Goal: Information Seeking & Learning: Find specific fact

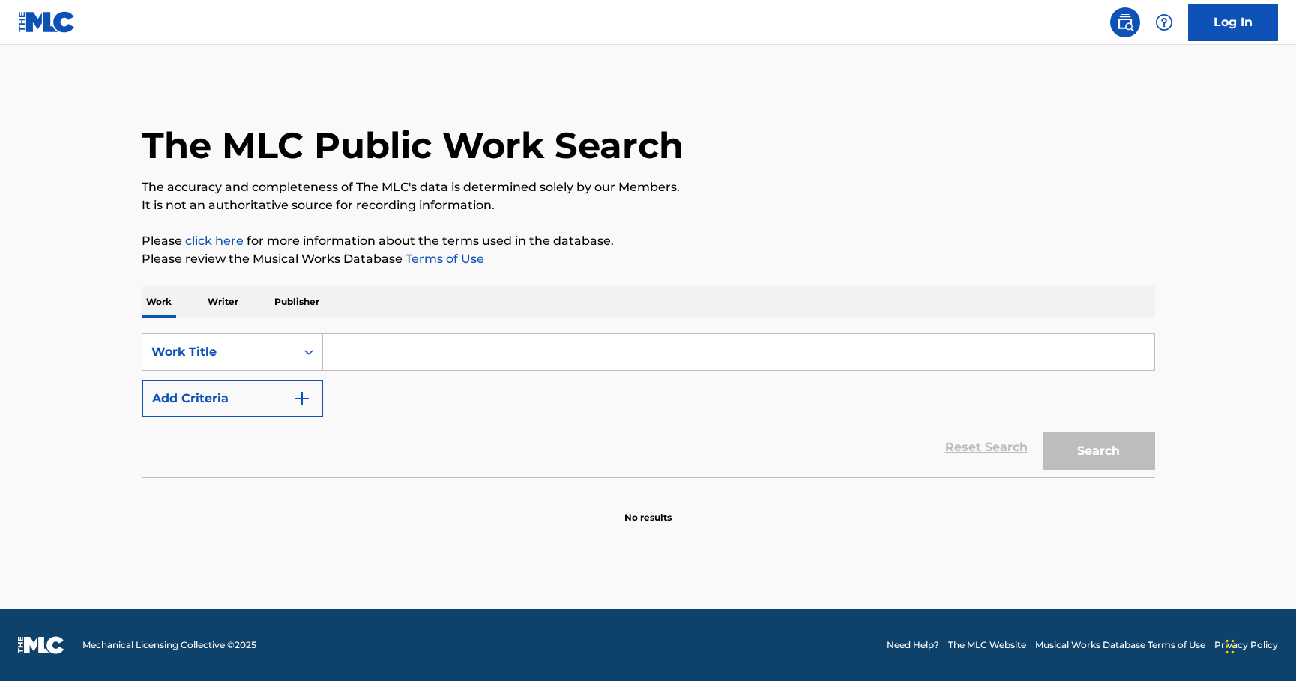
click at [426, 350] on input "Search Form" at bounding box center [738, 352] width 831 height 36
paste input "Suite Madame Blue"
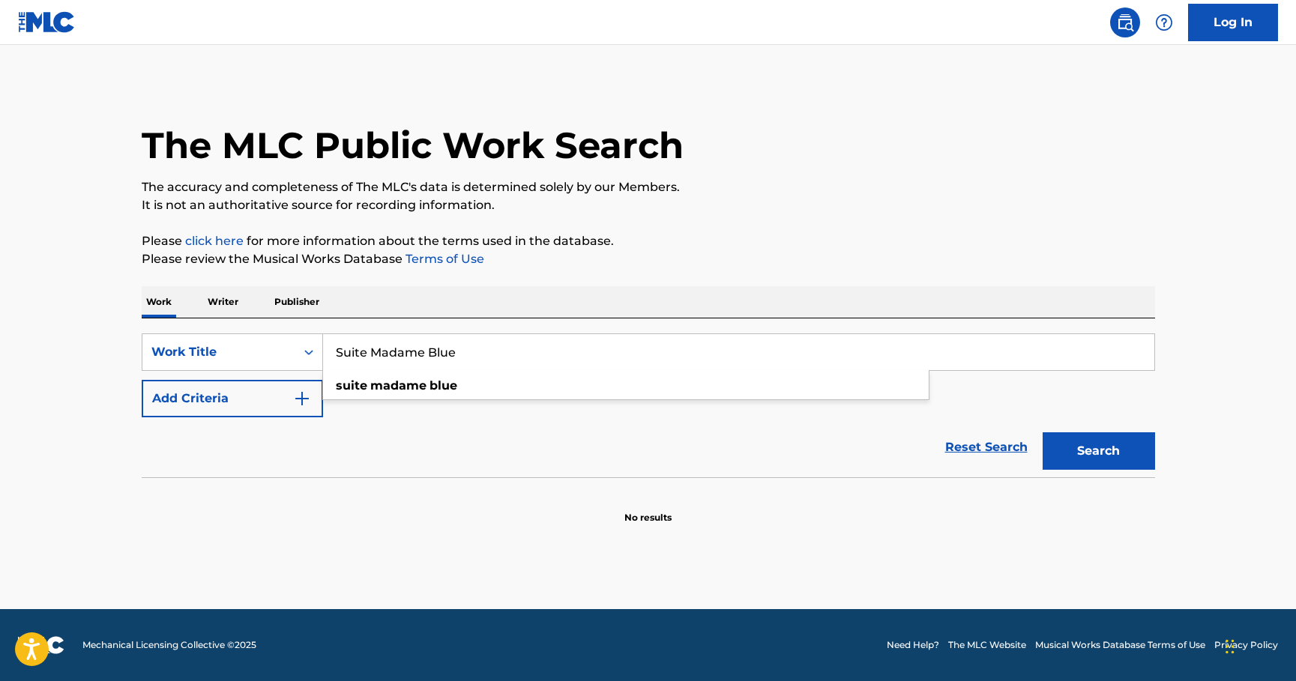
type input "Suite Madame Blue"
click at [306, 399] on img "Search Form" at bounding box center [302, 399] width 18 height 18
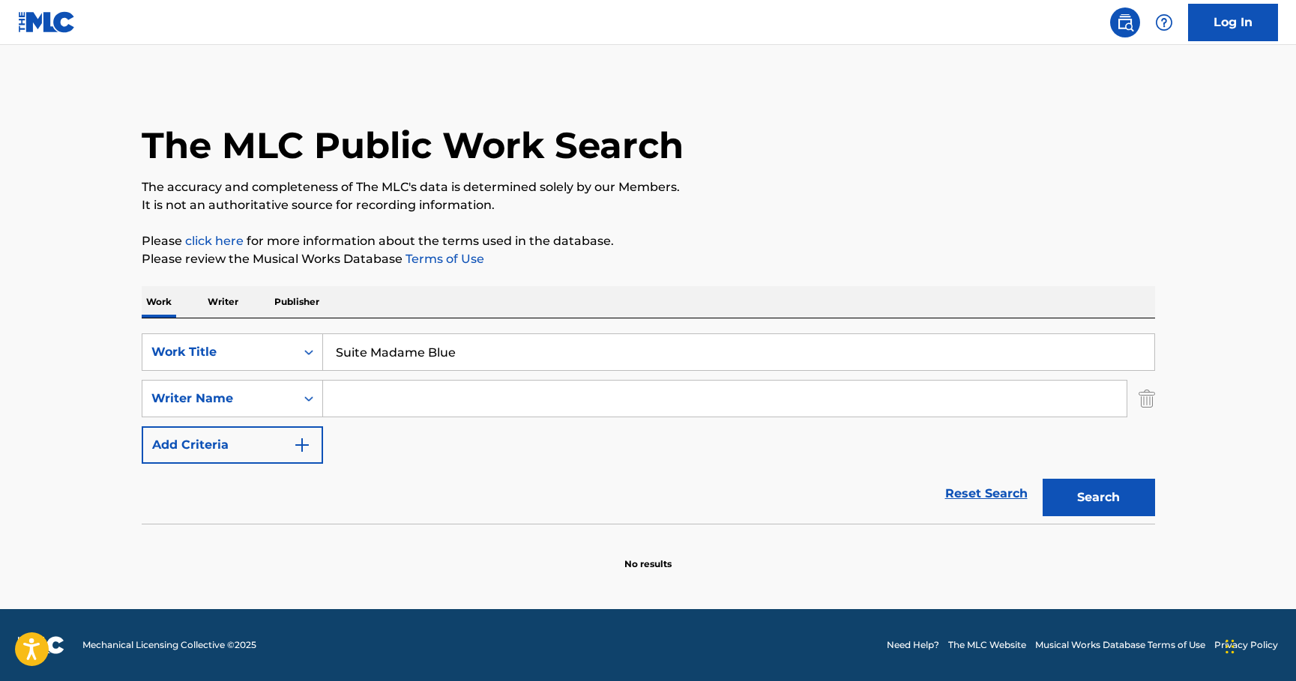
click at [361, 399] on input "Search Form" at bounding box center [724, 399] width 803 height 36
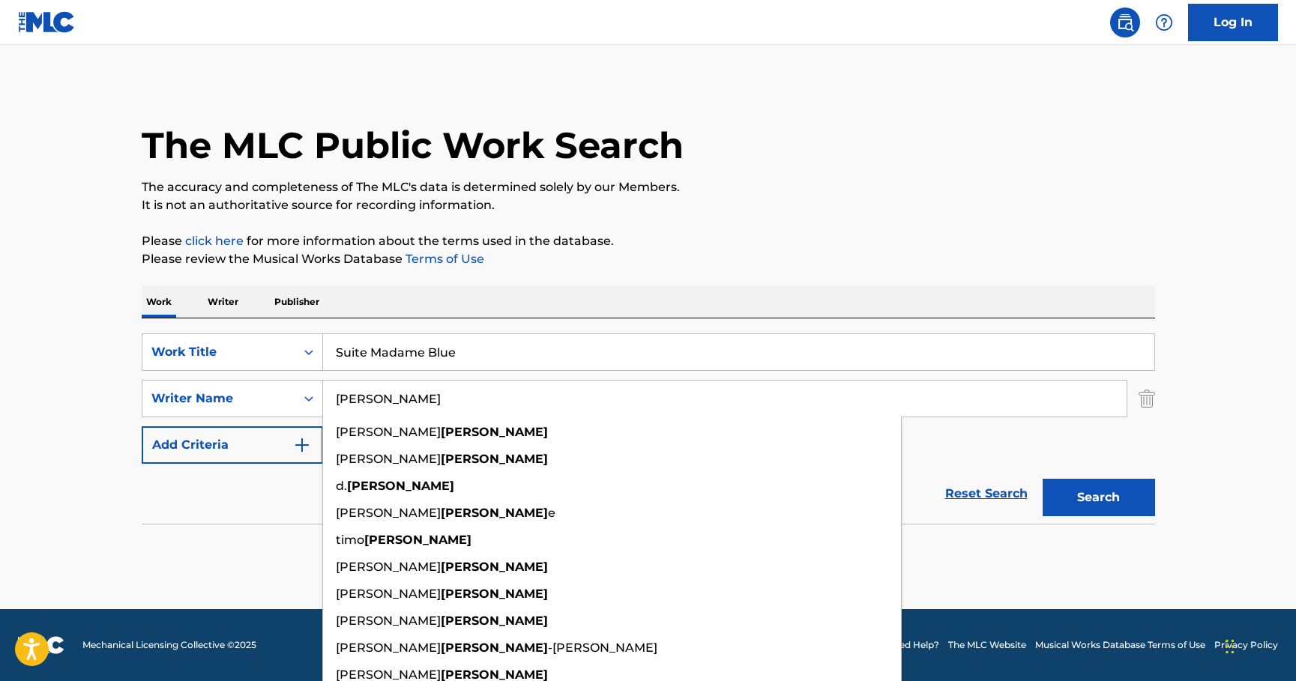
type input "[PERSON_NAME]"
click at [1042, 479] on button "Search" at bounding box center [1098, 497] width 112 height 37
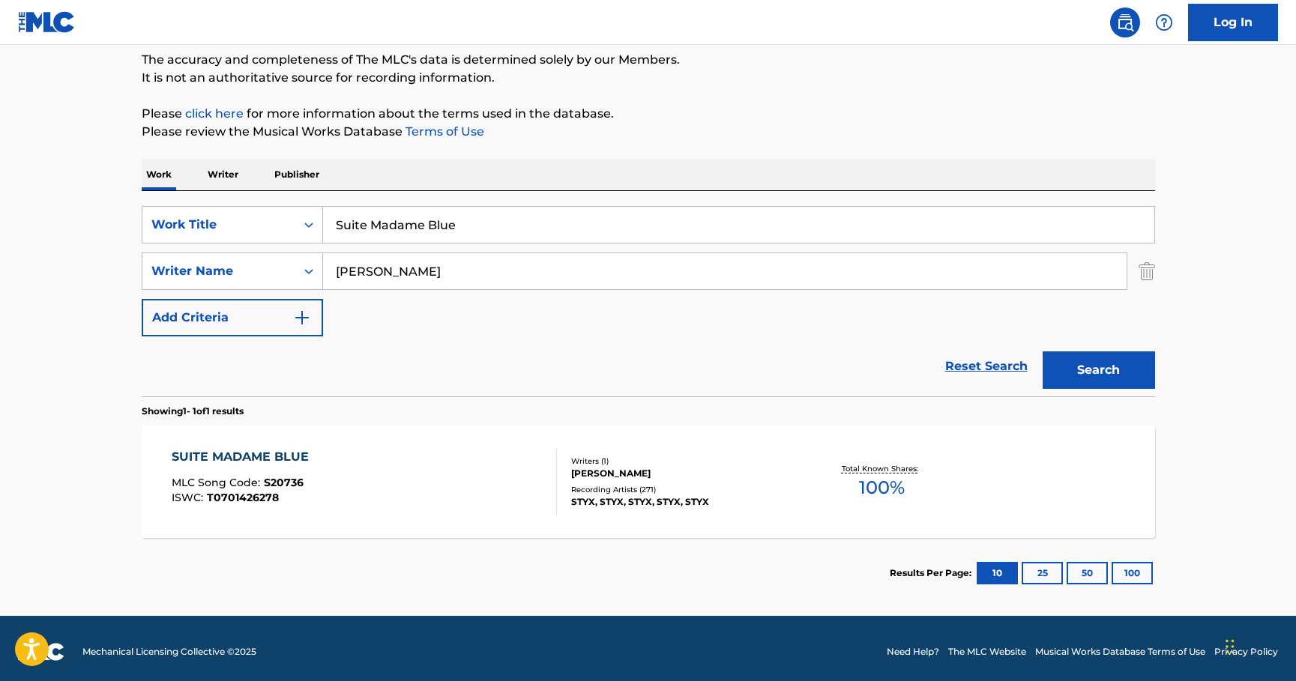
scroll to position [134, 0]
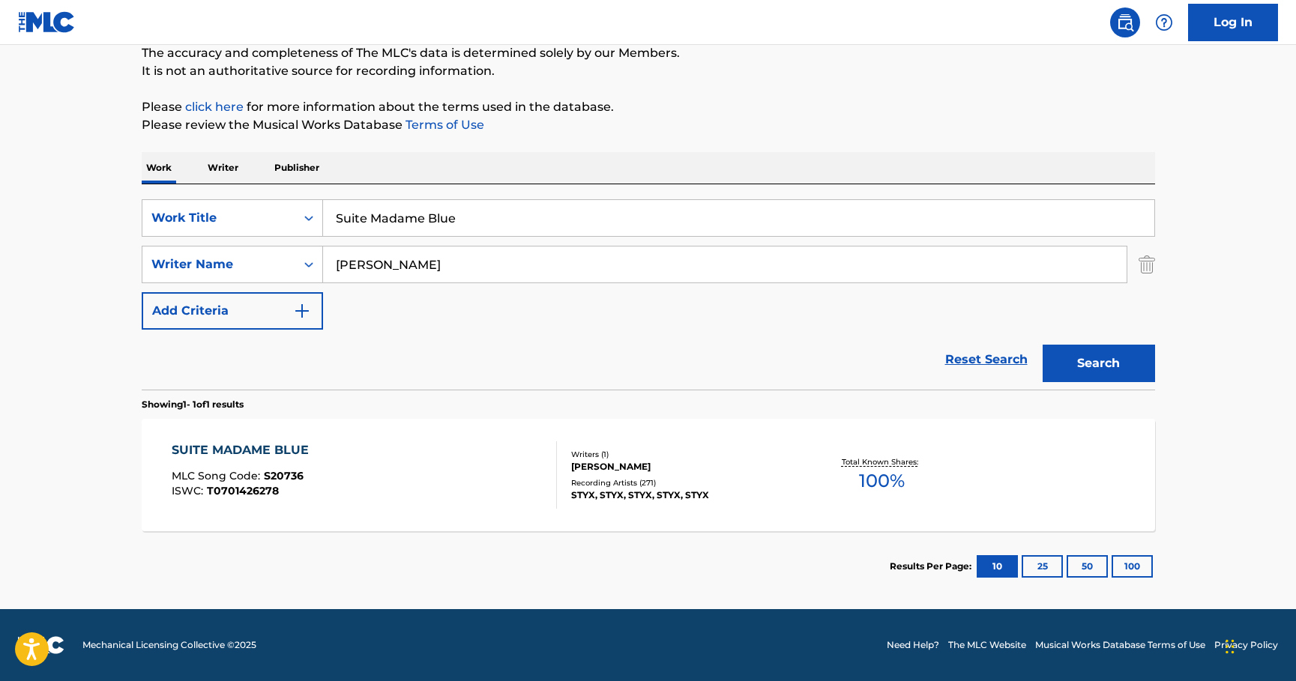
click at [247, 446] on div "SUITE MADAME BLUE" at bounding box center [244, 450] width 145 height 18
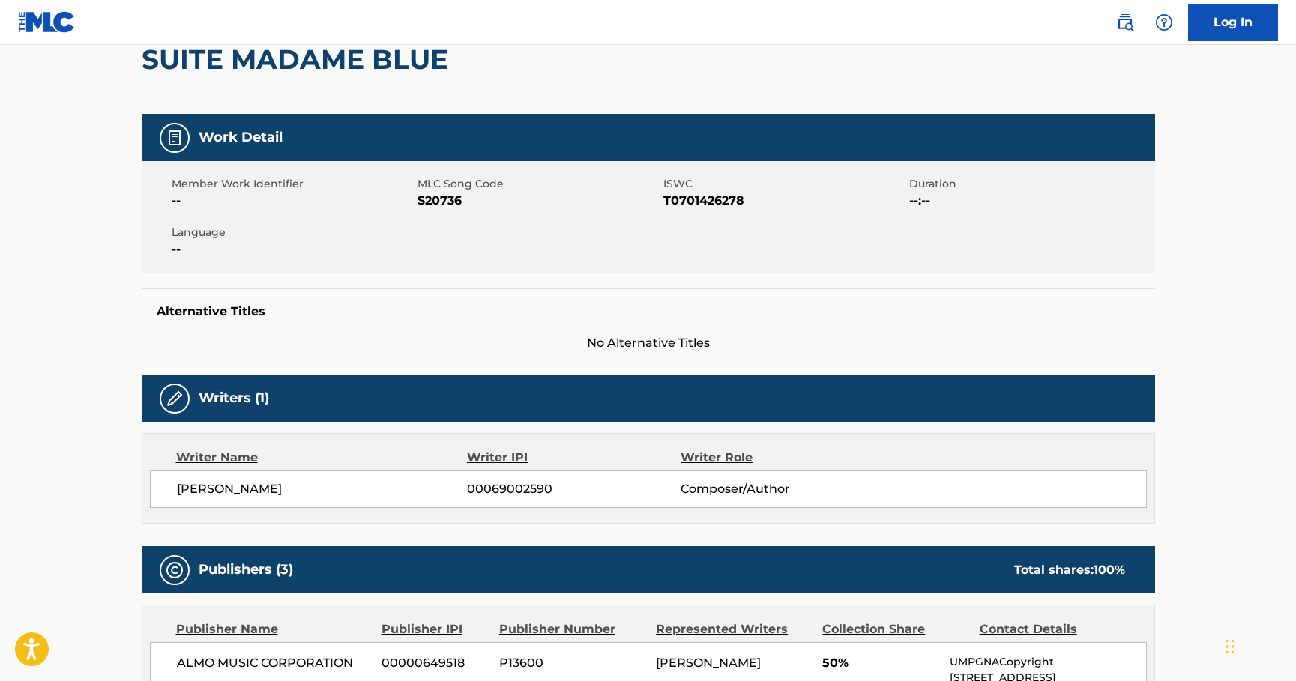
scroll to position [152, 0]
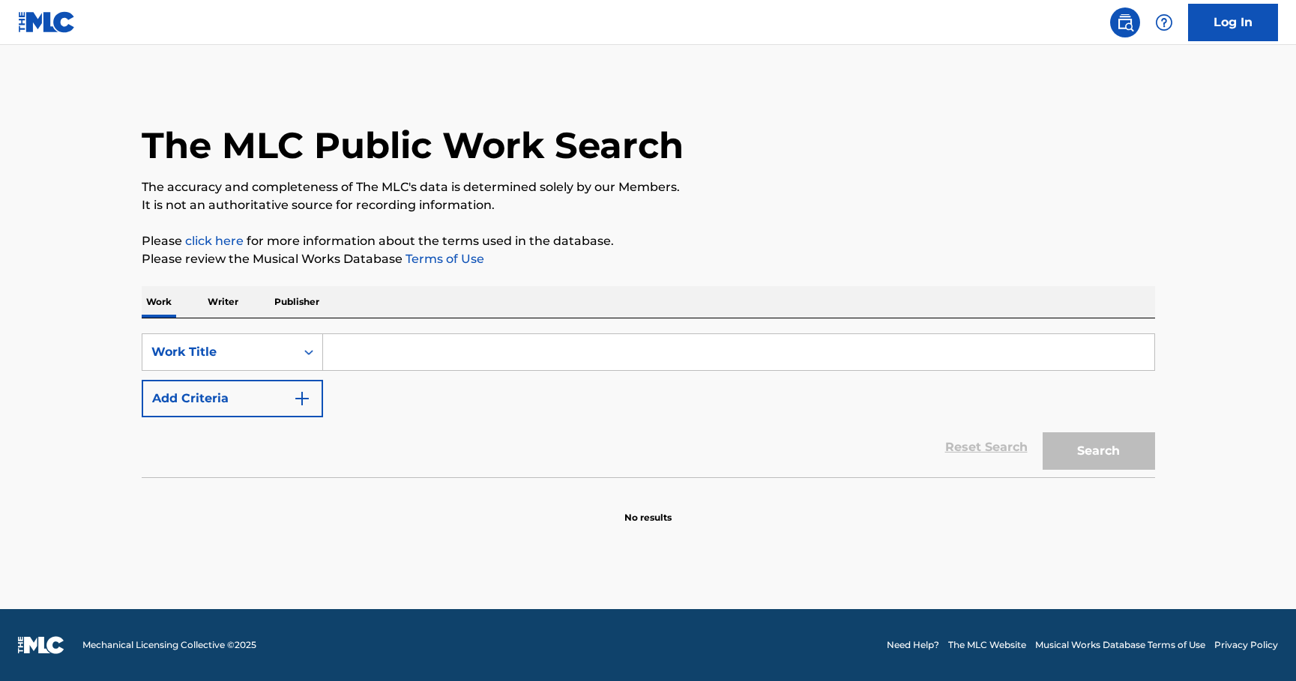
click at [347, 347] on input "Search Form" at bounding box center [738, 352] width 831 height 36
paste input "[PERSON_NAME]"
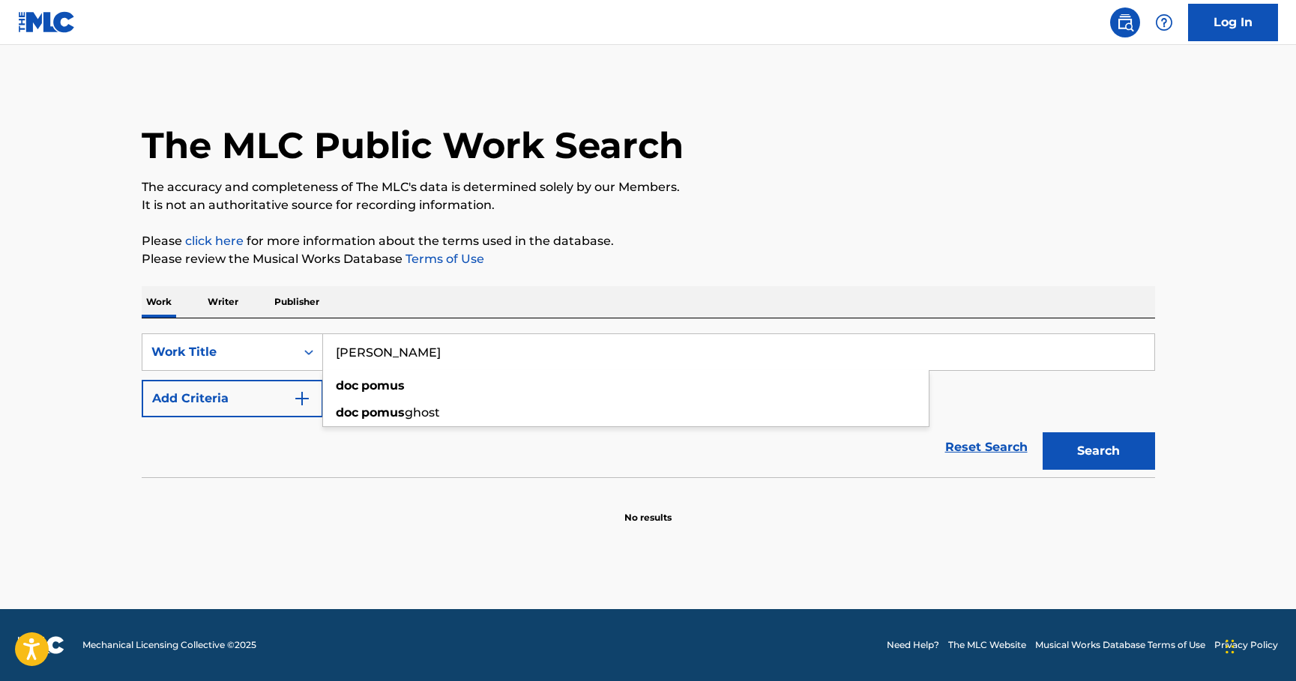
type input "[PERSON_NAME]"
click at [298, 397] on img "Search Form" at bounding box center [302, 399] width 18 height 18
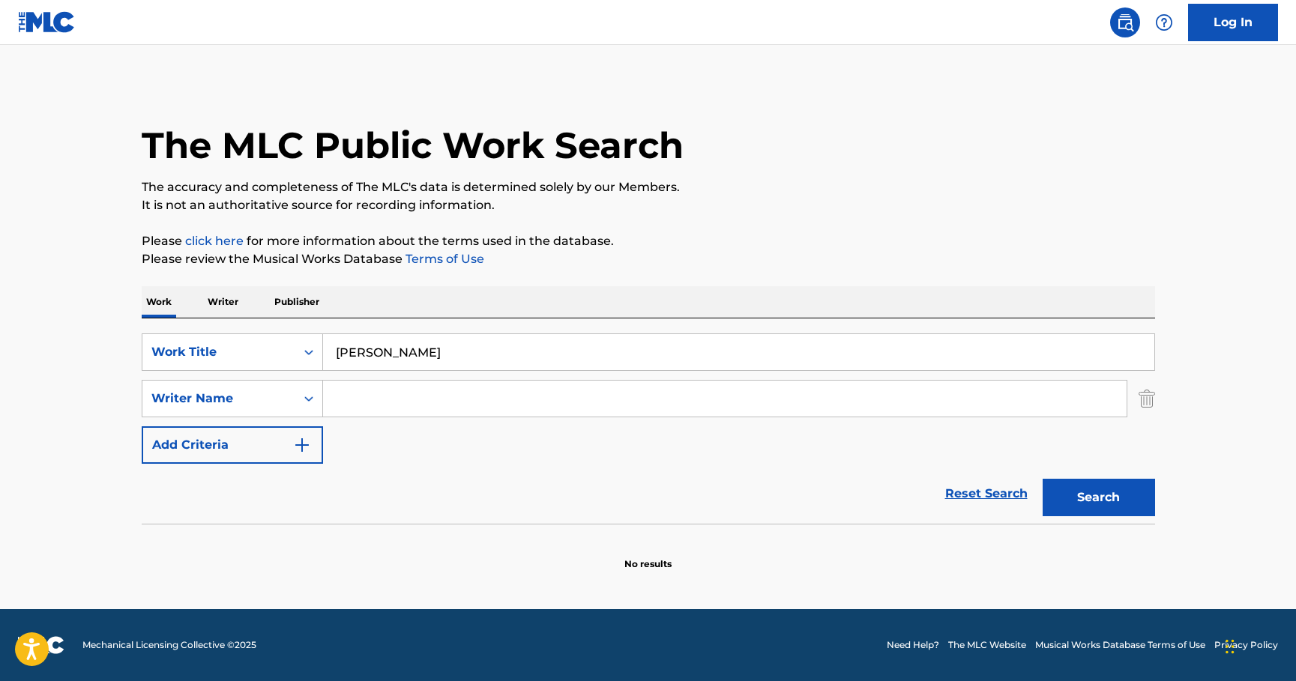
click at [358, 397] on input "Search Form" at bounding box center [724, 399] width 803 height 36
paste input "[PERSON_NAME]"
type input "Doc Pomus"
drag, startPoint x: 438, startPoint y: 355, endPoint x: 268, endPoint y: 351, distance: 169.4
click at [268, 351] on div "SearchWithCriteria12251dfc-6efd-47bc-a7d3-efcdd5d63822 Work Title Doc Pomus doc…" at bounding box center [648, 351] width 1013 height 37
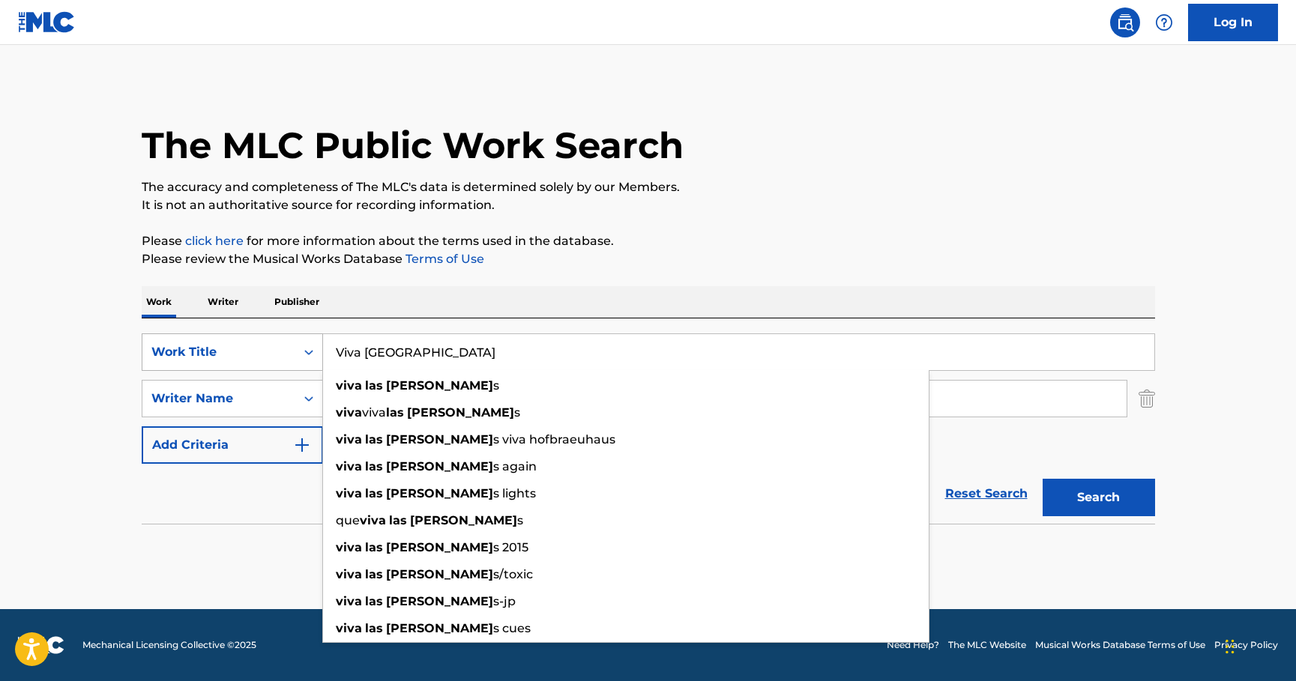
type input "Viva las vegas"
click at [1042, 479] on button "Search" at bounding box center [1098, 497] width 112 height 37
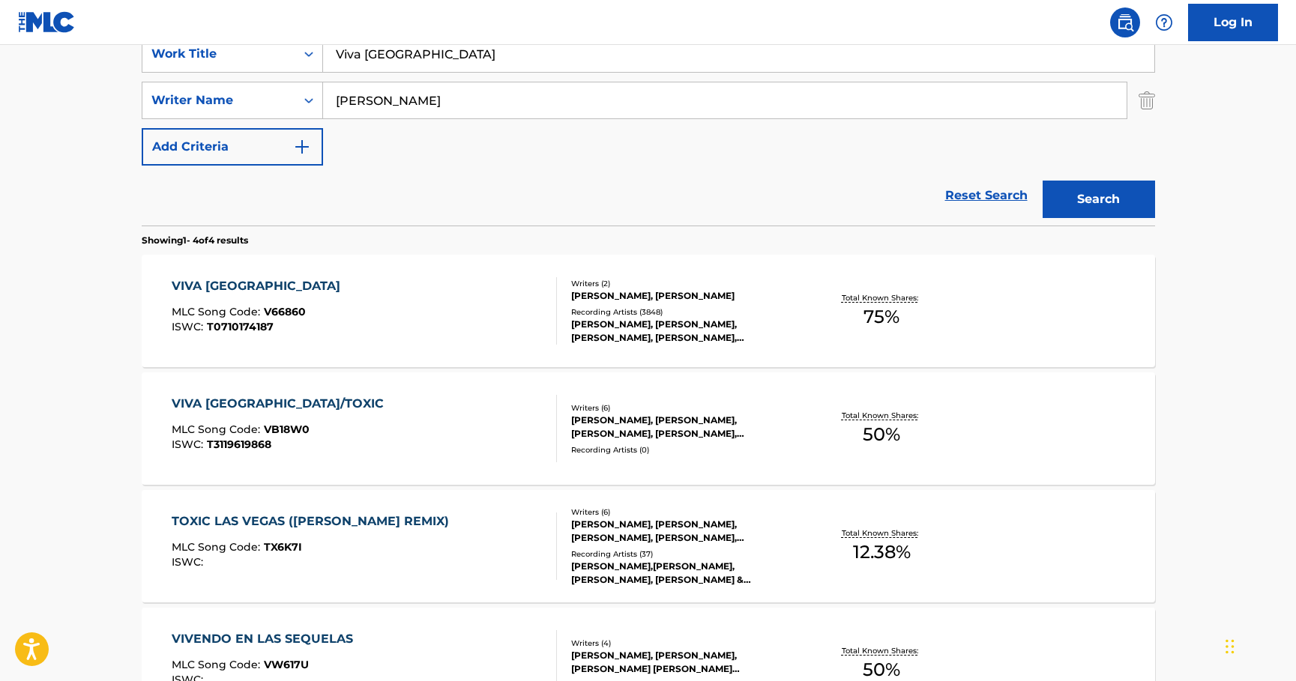
scroll to position [299, 0]
click at [224, 286] on div "VIVA LAS VEGAS" at bounding box center [260, 286] width 176 height 18
